Goal: Task Accomplishment & Management: Complete application form

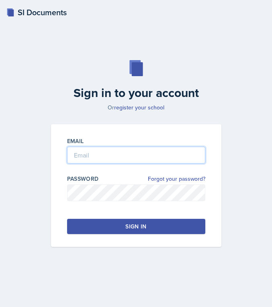
type input "[EMAIL_ADDRESS][PERSON_NAME][DOMAIN_NAME]"
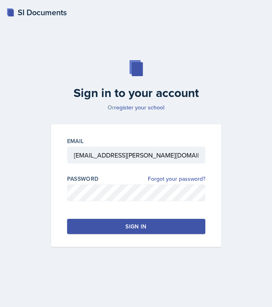
click at [96, 226] on button "Sign in" at bounding box center [136, 226] width 138 height 15
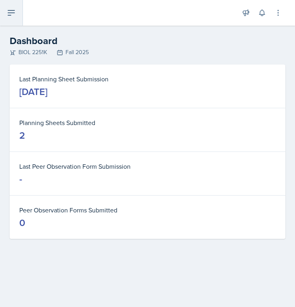
click at [8, 10] on icon at bounding box center [11, 12] width 6 height 5
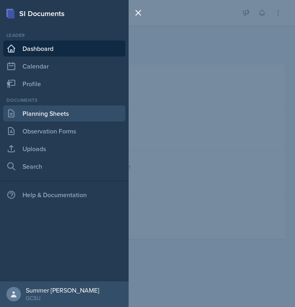
click at [41, 106] on link "Planning Sheets" at bounding box center [64, 114] width 122 height 16
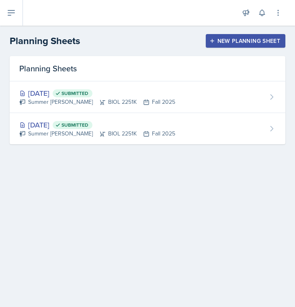
click at [223, 44] on div "New Planning Sheet" at bounding box center [245, 41] width 69 height 6
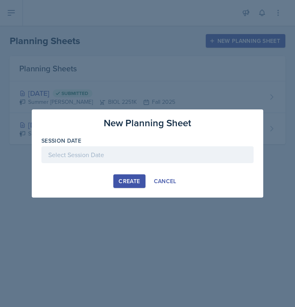
click at [123, 157] on div at bounding box center [147, 155] width 212 height 17
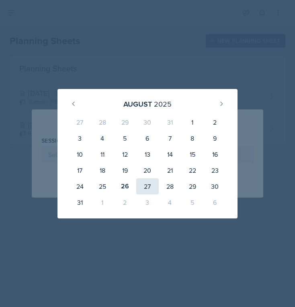
click at [147, 187] on div "27" at bounding box center [147, 187] width 22 height 16
type input "[DATE]"
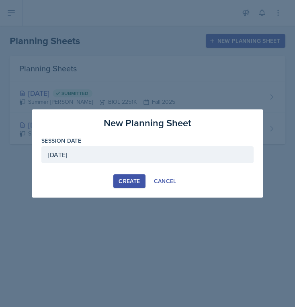
click at [124, 183] on div "Create" at bounding box center [128, 181] width 21 height 6
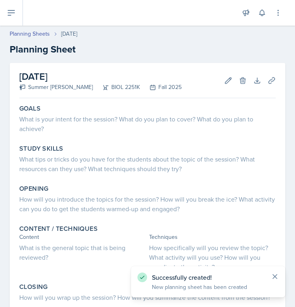
click at [271, 275] on icon at bounding box center [275, 277] width 8 height 8
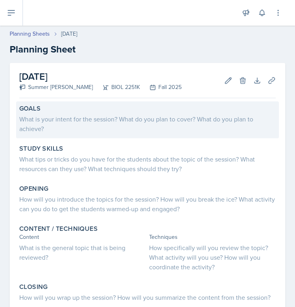
click at [116, 123] on div "What is your intent for the session? What do you plan to cover? What do you pla…" at bounding box center [147, 123] width 256 height 19
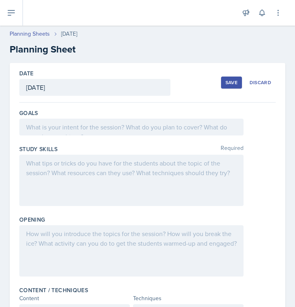
click at [116, 123] on div at bounding box center [131, 127] width 224 height 17
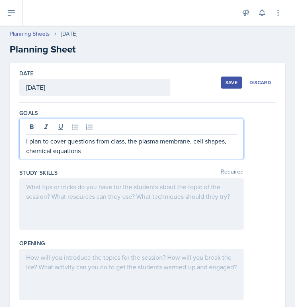
click at [140, 208] on div at bounding box center [131, 204] width 224 height 51
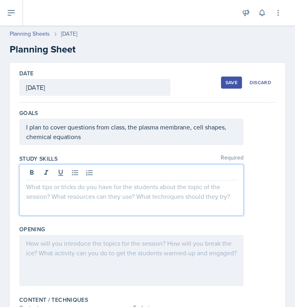
click at [35, 257] on div at bounding box center [131, 260] width 224 height 51
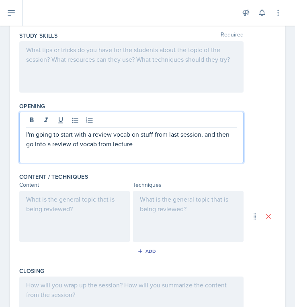
click at [63, 214] on div at bounding box center [74, 216] width 110 height 51
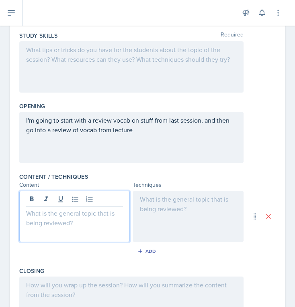
scroll to position [137, 0]
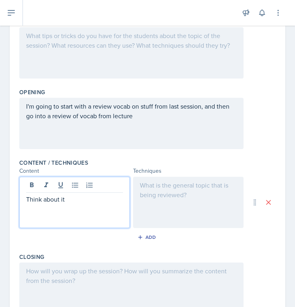
click at [158, 192] on div at bounding box center [188, 202] width 110 height 51
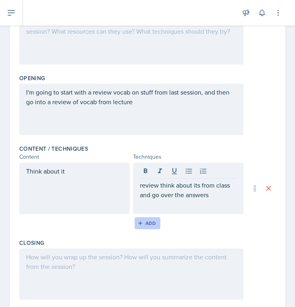
click at [151, 222] on div "Add" at bounding box center [147, 223] width 17 height 6
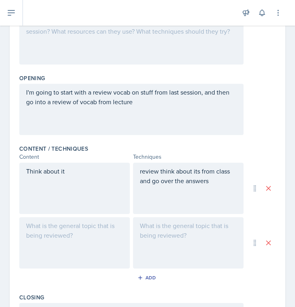
click at [65, 233] on div at bounding box center [74, 243] width 110 height 51
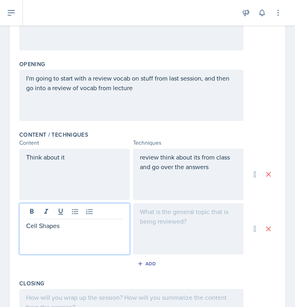
click at [190, 236] on div at bounding box center [188, 228] width 110 height 51
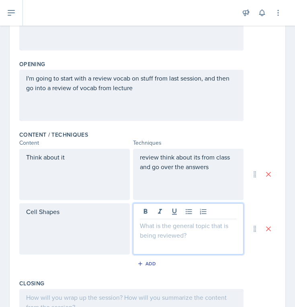
scroll to position [179, 0]
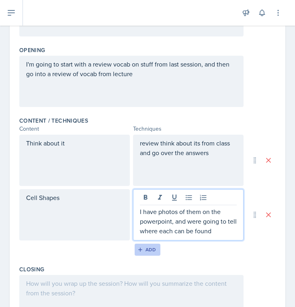
click at [150, 247] on div "Add" at bounding box center [147, 250] width 17 height 6
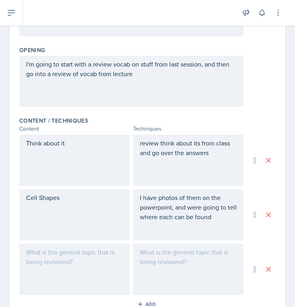
click at [100, 261] on div at bounding box center [74, 269] width 110 height 51
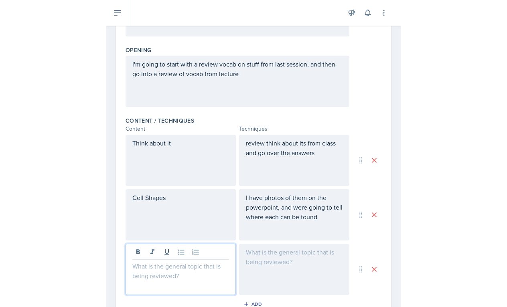
scroll to position [193, 0]
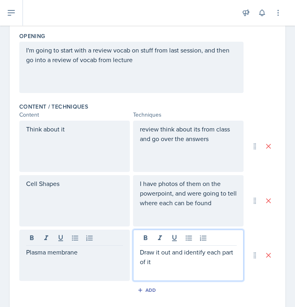
click at [81, 289] on div "Add" at bounding box center [147, 292] width 256 height 15
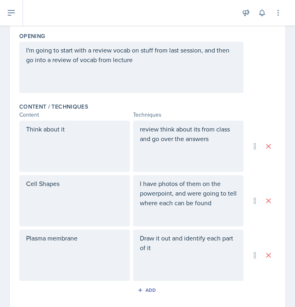
click at [77, 20] on div at bounding box center [132, 13] width 206 height 26
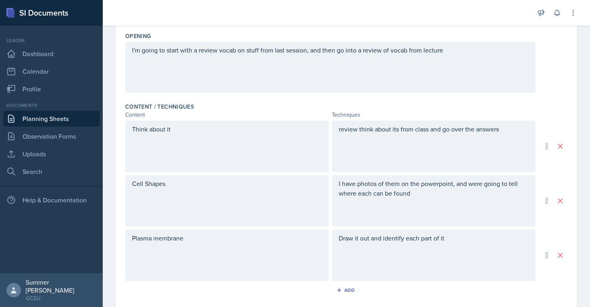
scroll to position [0, 0]
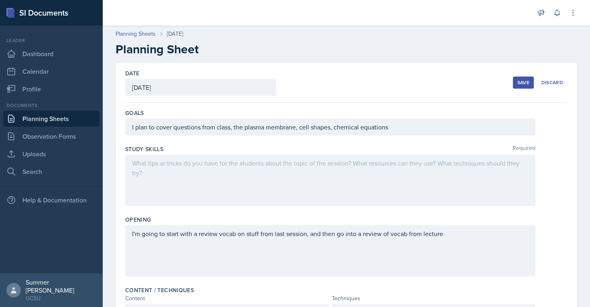
click at [271, 81] on div "Save" at bounding box center [523, 82] width 12 height 6
